Goal: Navigation & Orientation: Find specific page/section

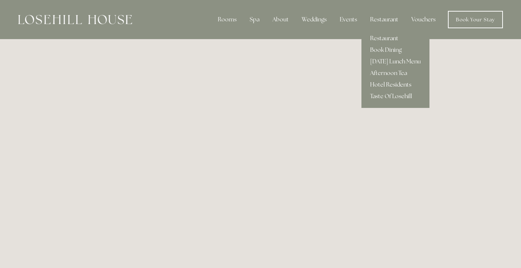
click at [396, 85] on link "Hotel Residents" at bounding box center [396, 85] width 68 height 12
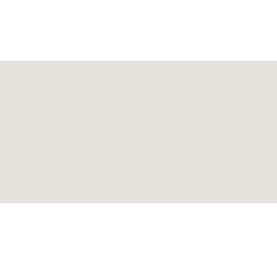
scroll to position [114, 0]
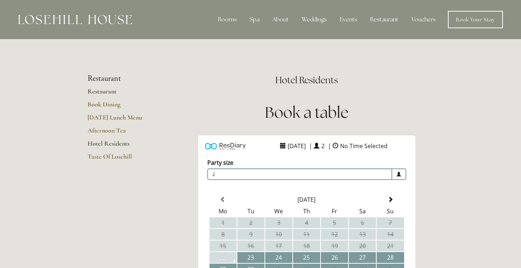
click at [107, 89] on link "Restaurant" at bounding box center [122, 93] width 69 height 13
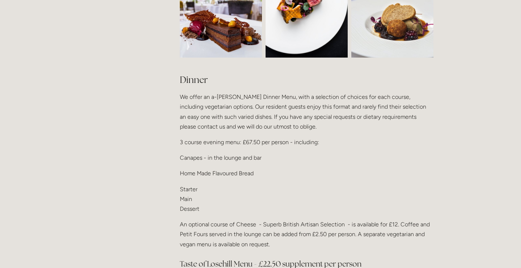
scroll to position [825, 0]
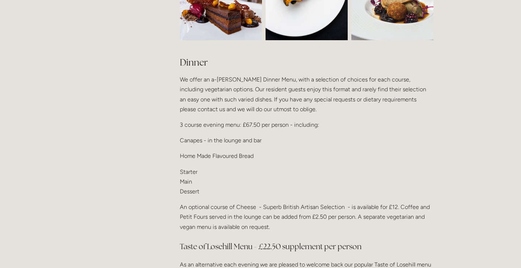
click at [342, 155] on p "Home Made Flavoured Bread" at bounding box center [307, 156] width 254 height 10
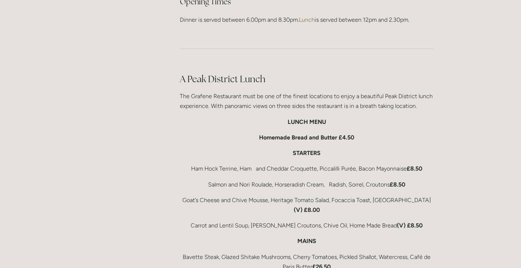
scroll to position [1117, 0]
click at [432, 151] on p "STARTERS" at bounding box center [307, 153] width 254 height 10
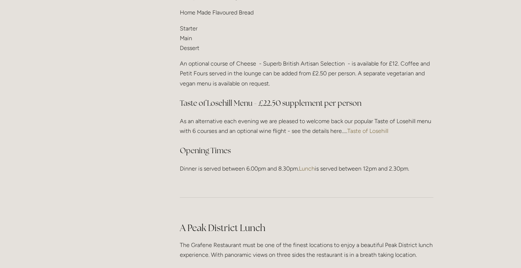
scroll to position [959, 0]
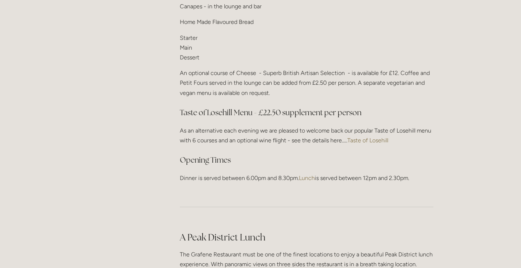
click at [438, 162] on div "Dinner We offer an a-la-carte Dinner Menu, with a selection of choices for each…" at bounding box center [307, 52] width 266 height 273
